Goal: Information Seeking & Learning: Compare options

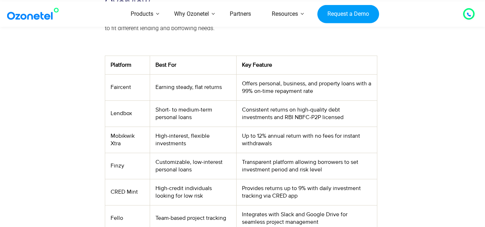
scroll to position [288, 0]
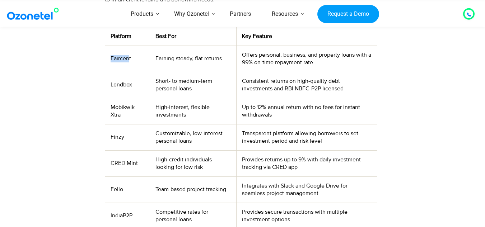
drag, startPoint x: 130, startPoint y: 59, endPoint x: 110, endPoint y: 58, distance: 19.8
click at [110, 58] on td "Faircent" at bounding box center [127, 59] width 45 height 26
drag, startPoint x: 131, startPoint y: 59, endPoint x: 106, endPoint y: 58, distance: 24.4
click at [106, 58] on td "Faircent" at bounding box center [127, 59] width 45 height 26
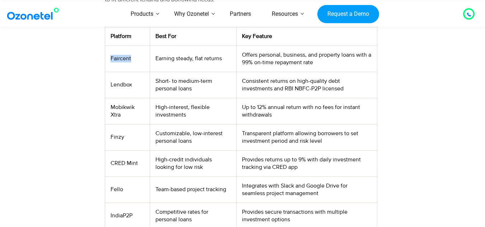
copy td "Faircent"
drag, startPoint x: 135, startPoint y: 84, endPoint x: 109, endPoint y: 85, distance: 25.1
click at [109, 85] on td "Lendbox" at bounding box center [127, 85] width 45 height 26
copy td "Lendbox"
drag, startPoint x: 125, startPoint y: 137, endPoint x: 108, endPoint y: 136, distance: 17.2
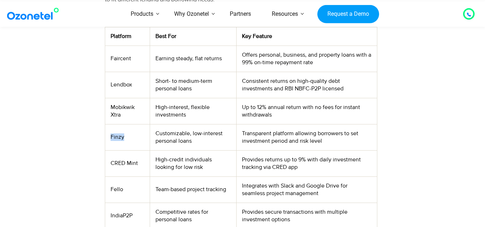
click at [108, 136] on td "Finzy" at bounding box center [127, 137] width 45 height 26
copy td "Finzy"
drag, startPoint x: 137, startPoint y: 165, endPoint x: 109, endPoint y: 163, distance: 27.7
click at [109, 163] on td "CRED Mint" at bounding box center [127, 163] width 45 height 26
copy td "CRED Mint"
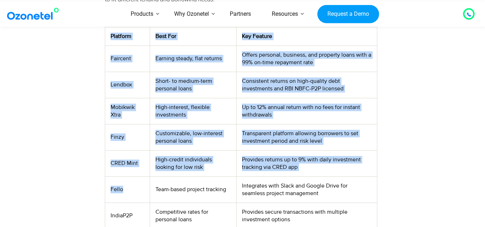
drag, startPoint x: 122, startPoint y: 191, endPoint x: 103, endPoint y: 187, distance: 20.3
click at [103, 187] on div "Peer-to-peer (P2P) lending provides a simple and affordable alternative to trad…" at bounding box center [241, 93] width 280 height 435
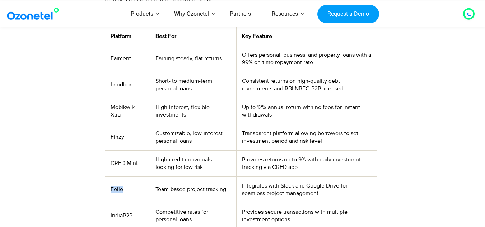
drag, startPoint x: 108, startPoint y: 188, endPoint x: 126, endPoint y: 191, distance: 18.1
click at [126, 191] on td "Fello" at bounding box center [127, 190] width 45 height 26
copy td "Fello"
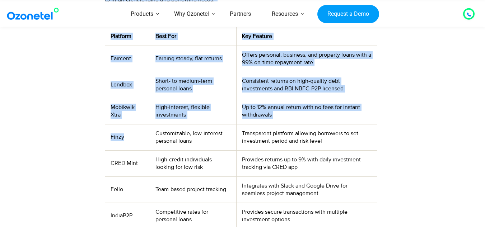
drag, startPoint x: 126, startPoint y: 136, endPoint x: 100, endPoint y: 135, distance: 26.6
click at [100, 135] on div "Peer-to-peer (P2P) lending provides a simple and affordable alternative to trad…" at bounding box center [242, 93] width 441 height 435
click at [100, 135] on div at bounding box center [61, 93] width 79 height 435
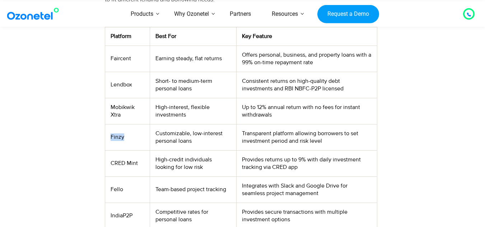
drag, startPoint x: 108, startPoint y: 138, endPoint x: 125, endPoint y: 140, distance: 16.7
click at [125, 140] on td "Finzy" at bounding box center [127, 137] width 45 height 26
copy td "Finzy"
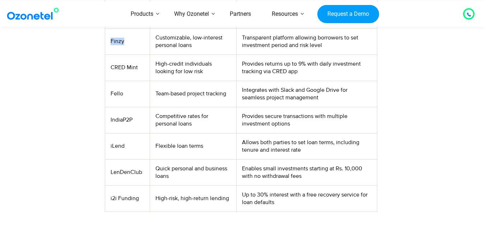
scroll to position [394, 0]
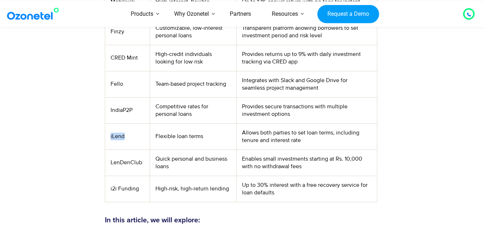
drag, startPoint x: 125, startPoint y: 137, endPoint x: 108, endPoint y: 136, distance: 16.5
click at [108, 136] on td "iLend" at bounding box center [127, 136] width 45 height 26
copy td "iLend"
drag, startPoint x: 140, startPoint y: 162, endPoint x: 107, endPoint y: 172, distance: 34.4
click at [107, 172] on td "LenDenClub" at bounding box center [127, 163] width 45 height 26
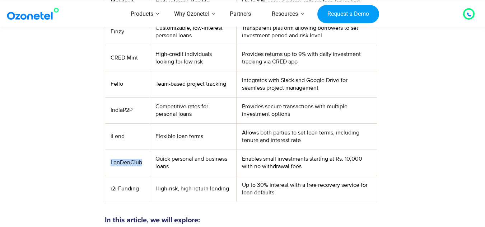
drag, startPoint x: 144, startPoint y: 161, endPoint x: 111, endPoint y: 163, distance: 33.4
click at [111, 163] on td "LenDenClub" at bounding box center [127, 163] width 45 height 26
copy td "LenDenClub"
drag, startPoint x: 139, startPoint y: 189, endPoint x: 109, endPoint y: 187, distance: 29.8
click at [109, 187] on td "i2i Funding" at bounding box center [127, 189] width 45 height 26
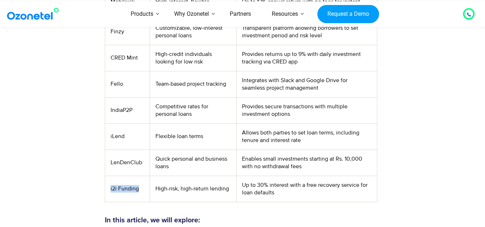
copy td "i2i Funding"
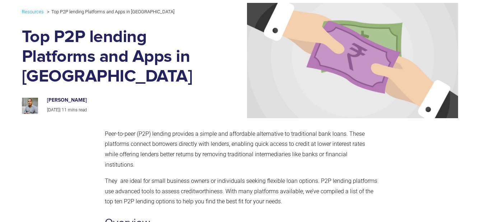
scroll to position [10, 0]
